Goal: Communication & Community: Answer question/provide support

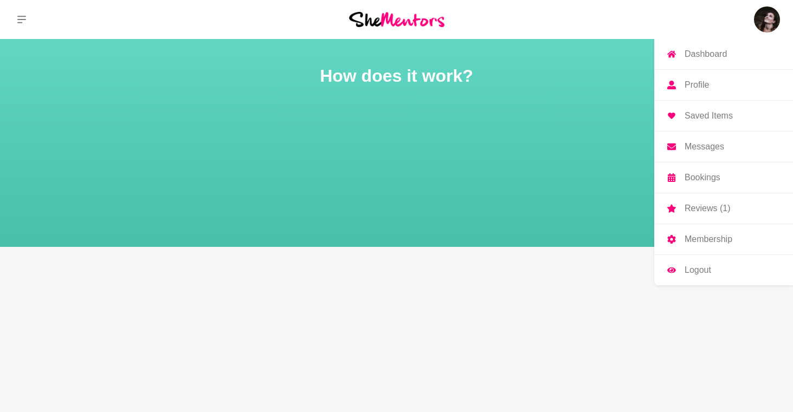
click at [705, 148] on p "Messages" at bounding box center [704, 146] width 40 height 9
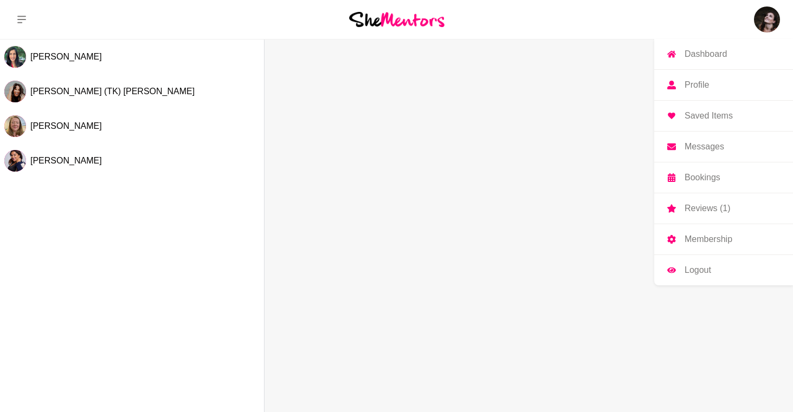
click at [700, 207] on p "Reviews (1)" at bounding box center [707, 208] width 46 height 9
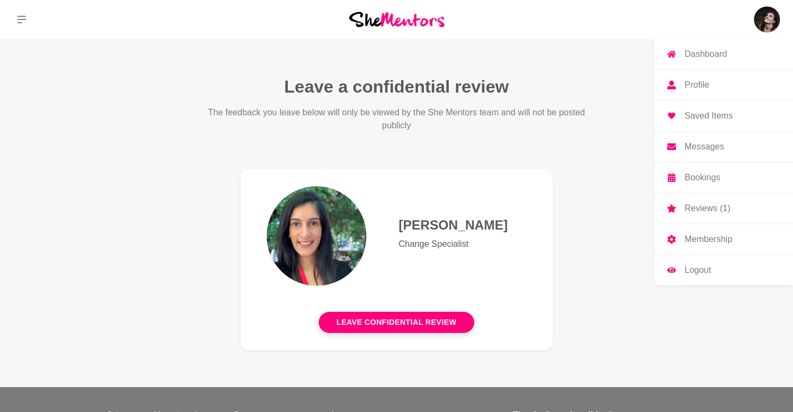
click at [700, 207] on p "Reviews (1)" at bounding box center [707, 208] width 46 height 9
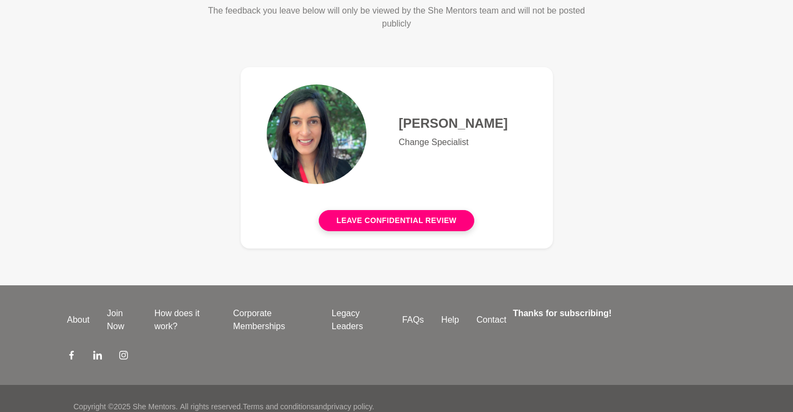
scroll to position [118, 0]
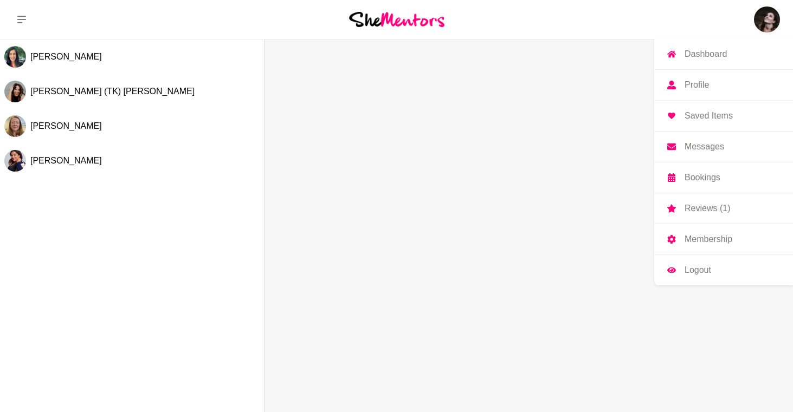
click at [761, 23] on img at bounding box center [767, 20] width 26 height 26
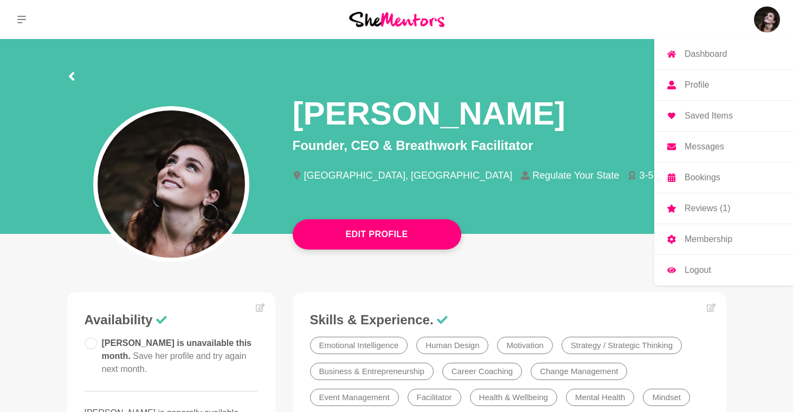
click at [699, 211] on p "Reviews (1)" at bounding box center [707, 208] width 46 height 9
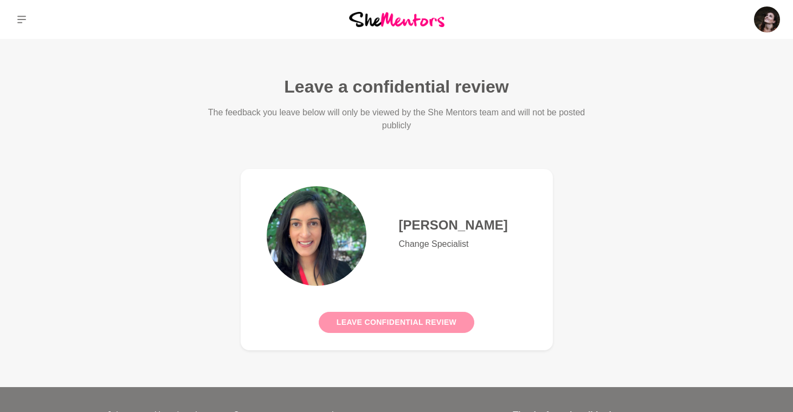
click at [375, 322] on button "Leave confidential review" at bounding box center [396, 322] width 155 height 21
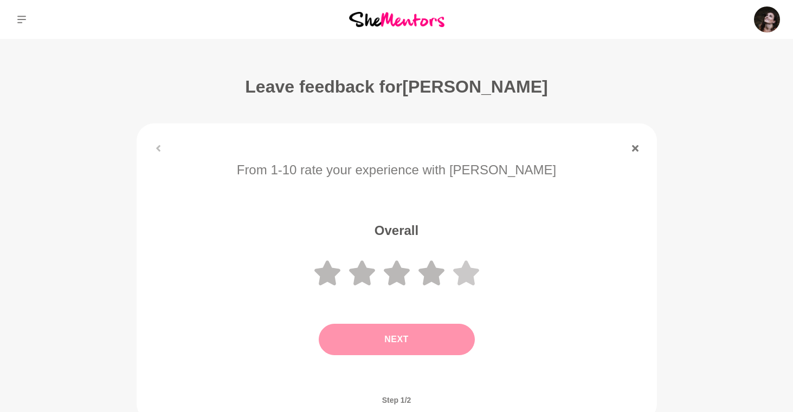
click at [462, 274] on icon at bounding box center [466, 273] width 26 height 25
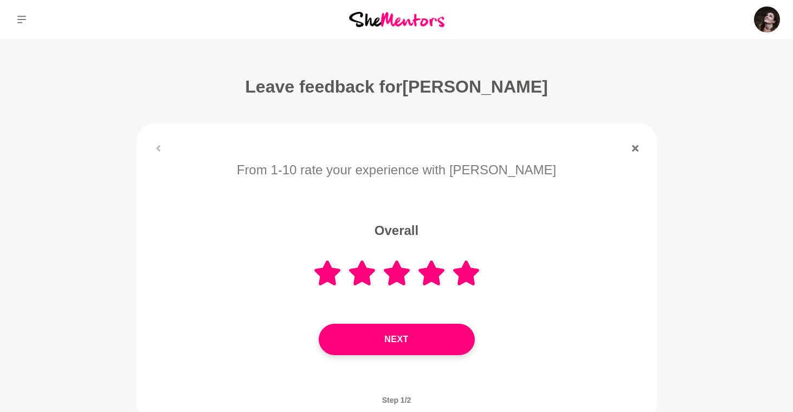
scroll to position [57, 0]
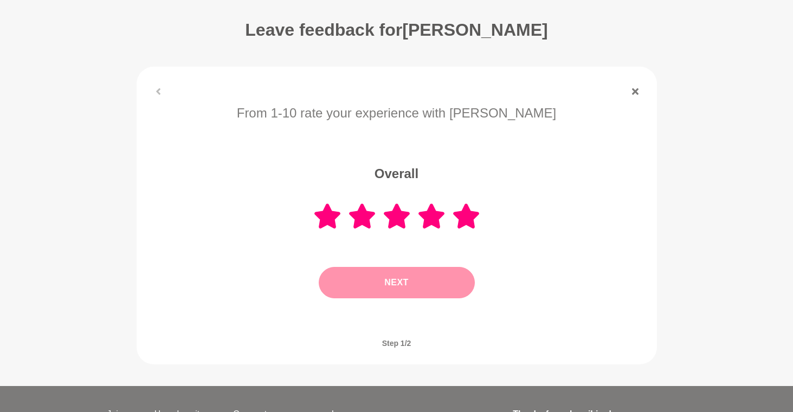
click at [452, 274] on button "Next" at bounding box center [397, 282] width 156 height 31
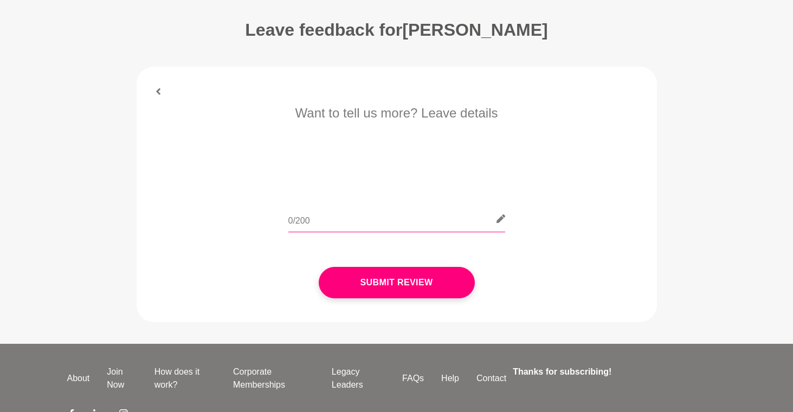
click at [410, 219] on input "text" at bounding box center [396, 219] width 217 height 27
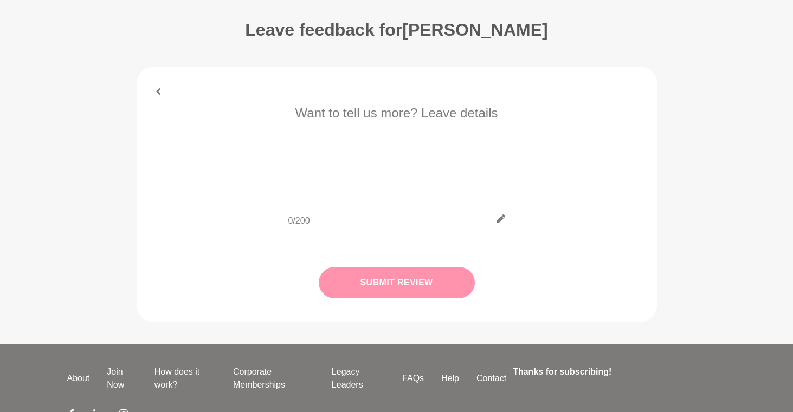
click at [412, 282] on button "Submit Review" at bounding box center [397, 282] width 156 height 31
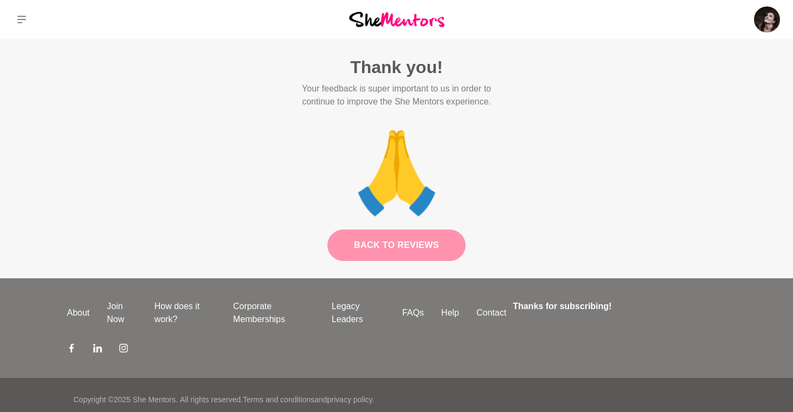
click at [441, 244] on link "Back to Reviews" at bounding box center [396, 245] width 138 height 31
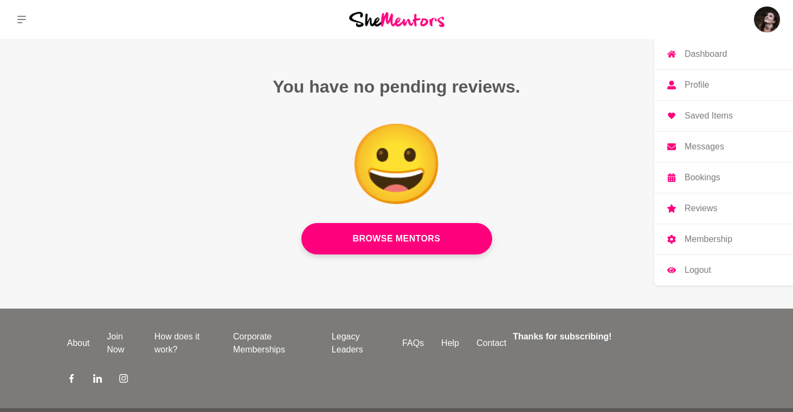
click at [700, 176] on p "Bookings" at bounding box center [702, 177] width 36 height 9
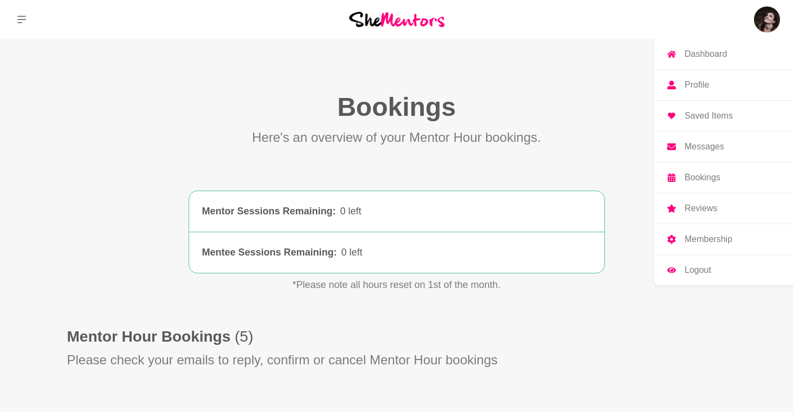
click at [698, 83] on p "Profile" at bounding box center [696, 85] width 24 height 9
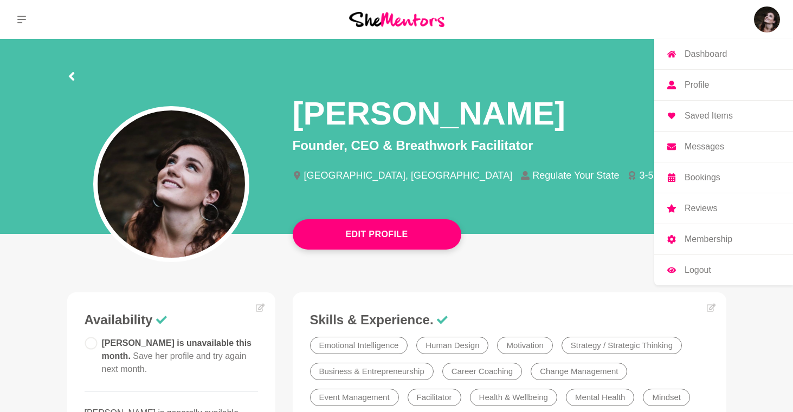
click at [702, 153] on link "Messages" at bounding box center [723, 147] width 139 height 30
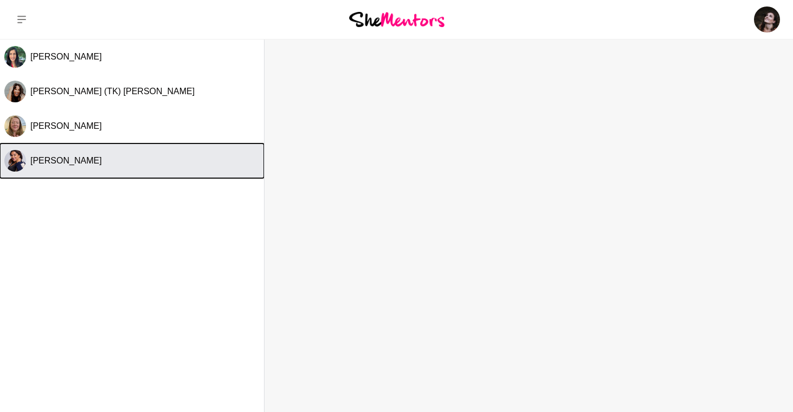
click at [64, 163] on span "[PERSON_NAME]" at bounding box center [66, 160] width 72 height 9
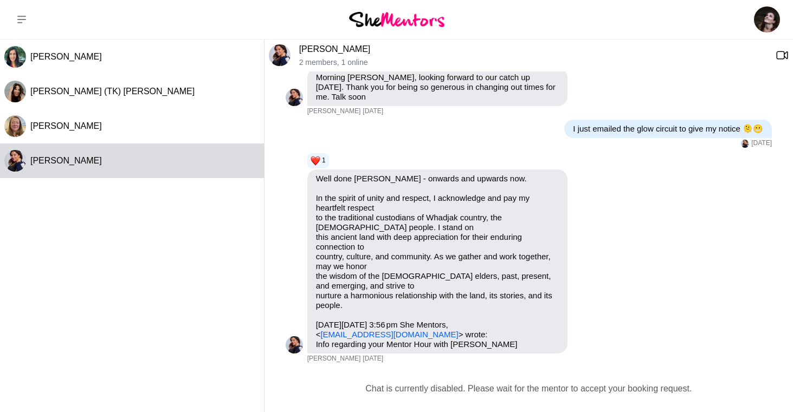
scroll to position [2231, 0]
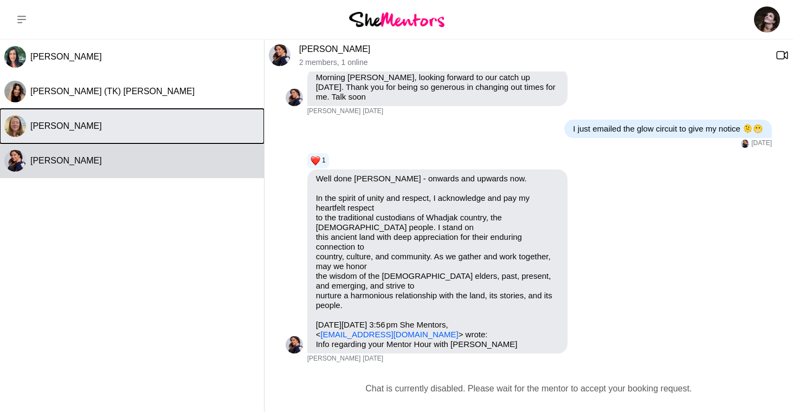
click at [69, 128] on span "[PERSON_NAME]" at bounding box center [66, 125] width 72 height 9
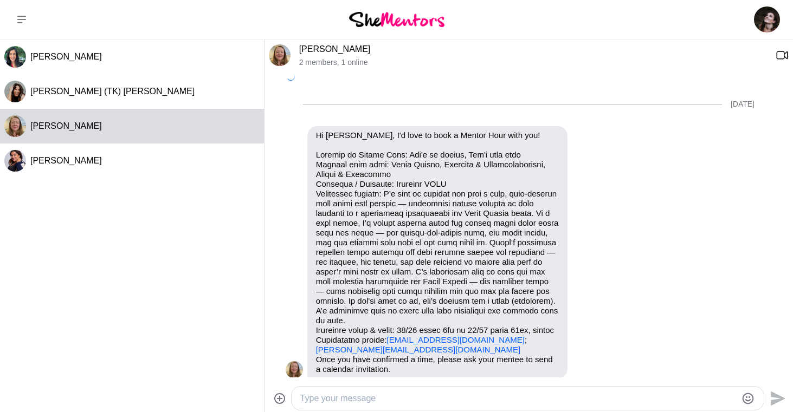
scroll to position [536, 0]
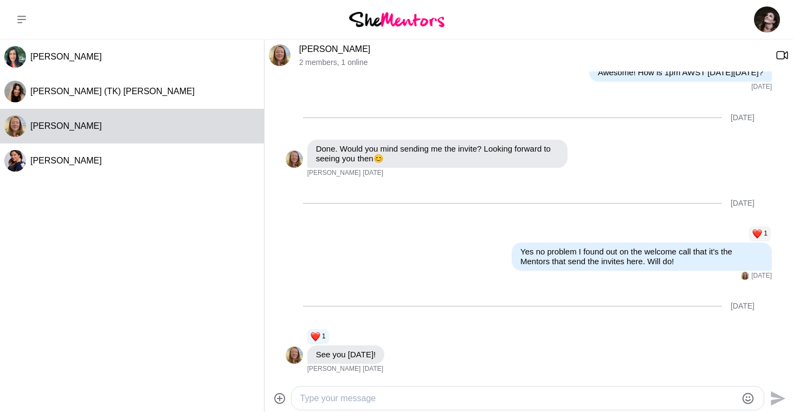
click at [321, 400] on textarea "Type your message" at bounding box center [518, 398] width 436 height 13
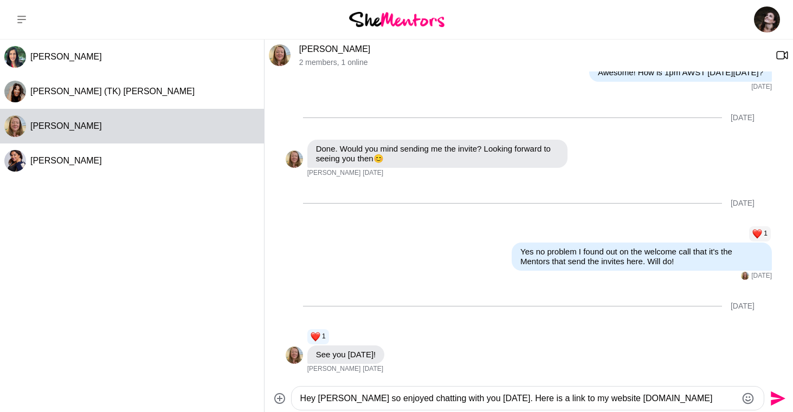
type textarea "Hey [PERSON_NAME] so enjoyed chatting with you [DATE]. Here is a link to my web…"
click at [778, 392] on icon "Send" at bounding box center [776, 398] width 17 height 17
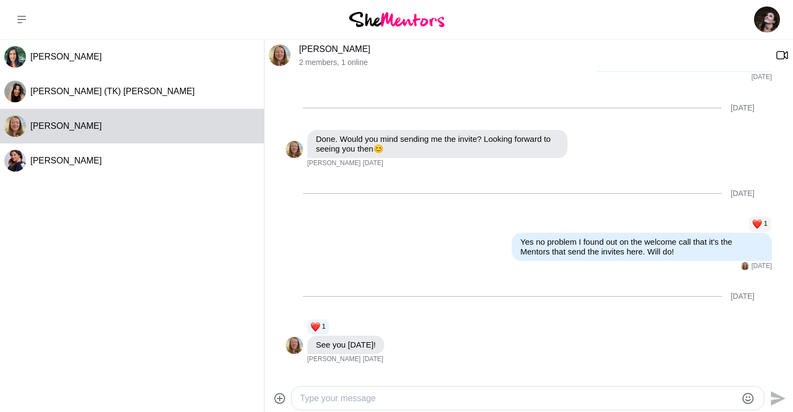
scroll to position [621, 0]
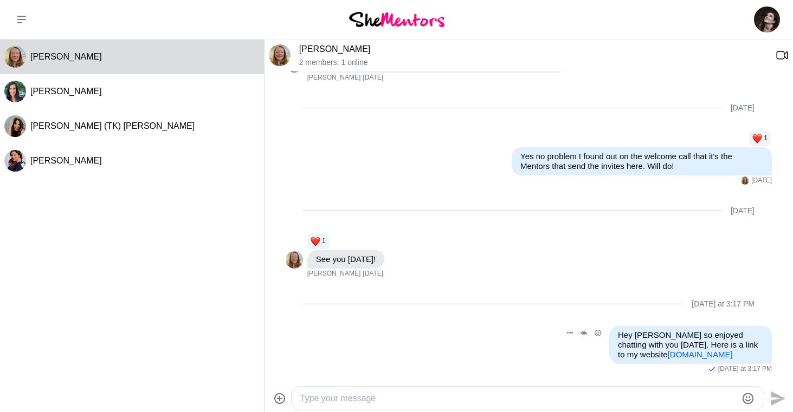
click at [667, 359] on link "[DOMAIN_NAME]" at bounding box center [699, 354] width 65 height 9
click at [387, 398] on textarea "Type your message" at bounding box center [518, 398] width 436 height 13
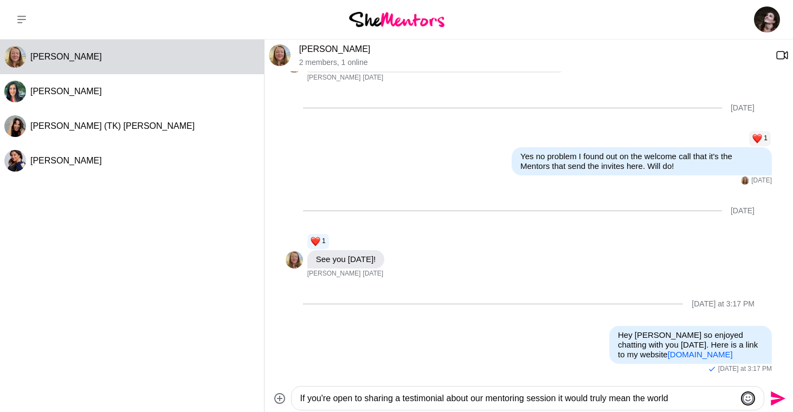
click at [747, 395] on icon "Emoji picker" at bounding box center [747, 398] width 13 height 13
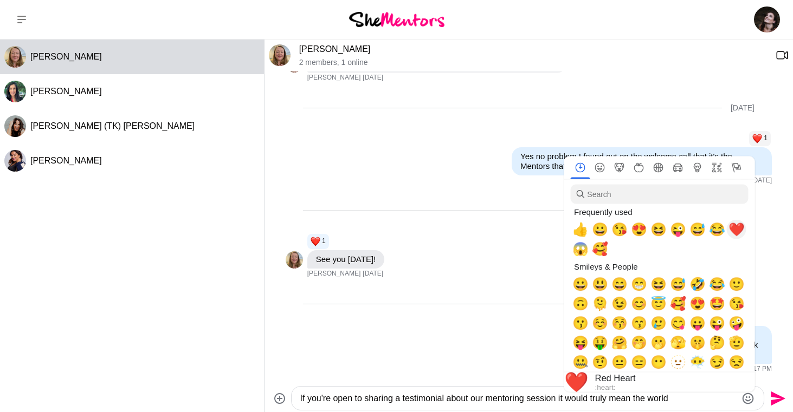
click at [737, 229] on span "❤️" at bounding box center [736, 229] width 16 height 15
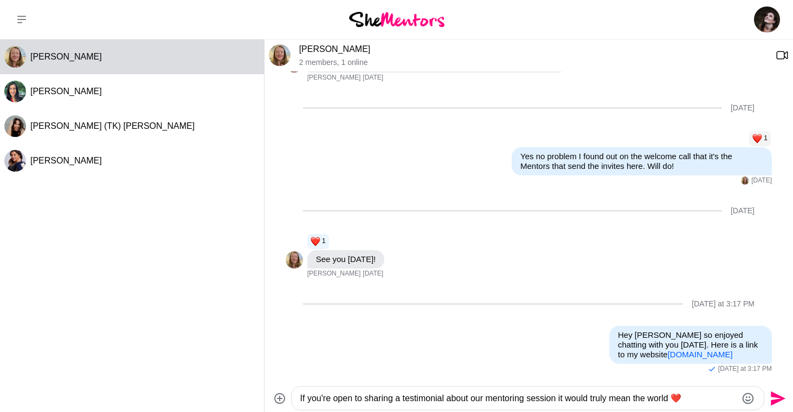
click at [698, 399] on textarea "If you're open to sharing a testimonial about our mentoring session it would tr…" at bounding box center [518, 398] width 436 height 13
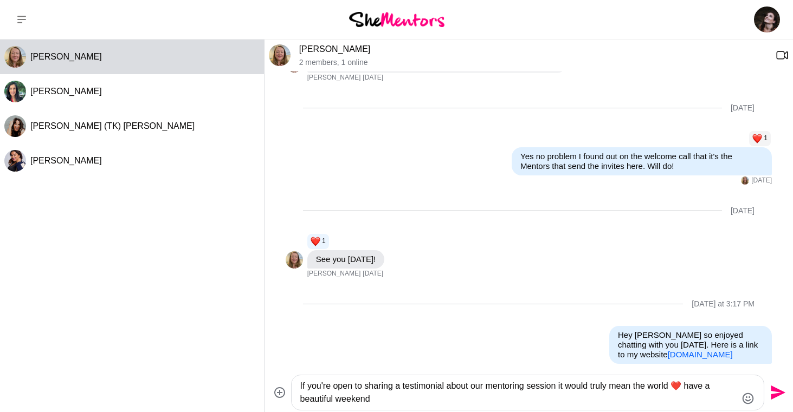
drag, startPoint x: 335, startPoint y: 399, endPoint x: 301, endPoint y: 400, distance: 34.1
click at [301, 400] on textarea "If you're open to sharing a testimonial about our mentoring session it would tr…" at bounding box center [518, 393] width 436 height 26
click at [392, 397] on textarea "If you're open to sharing a testimonial about our mentoring session it would tr…" at bounding box center [518, 393] width 436 height 26
type textarea "If you're open to sharing a testimonial about our mentoring session it would tr…"
click at [776, 388] on icon "Send" at bounding box center [777, 393] width 15 height 15
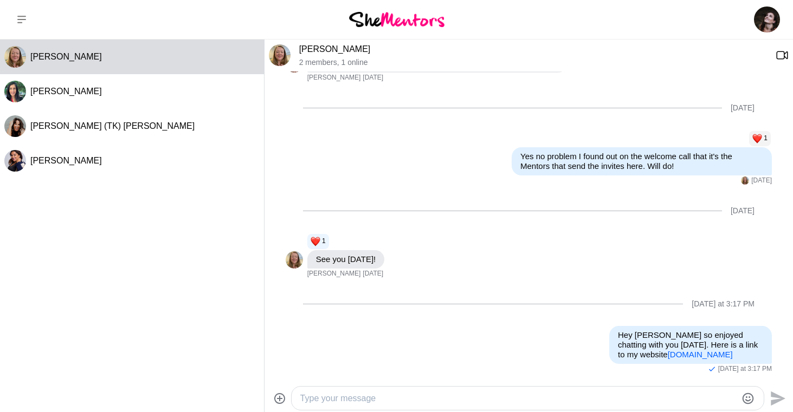
scroll to position [683, 0]
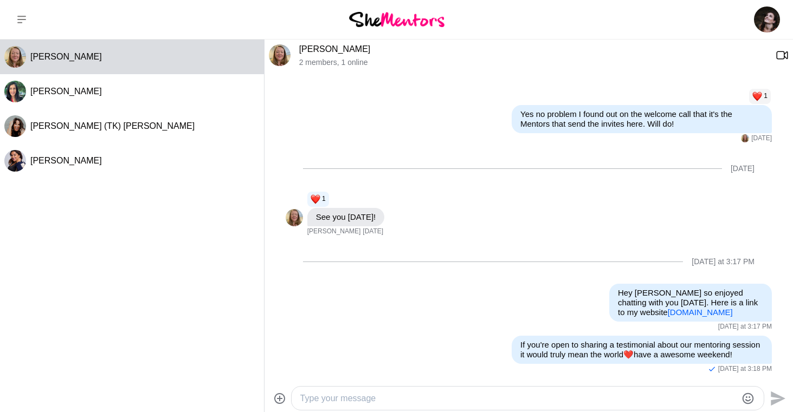
click at [399, 397] on textarea "Type your message" at bounding box center [518, 398] width 436 height 13
